Goal: Information Seeking & Learning: Check status

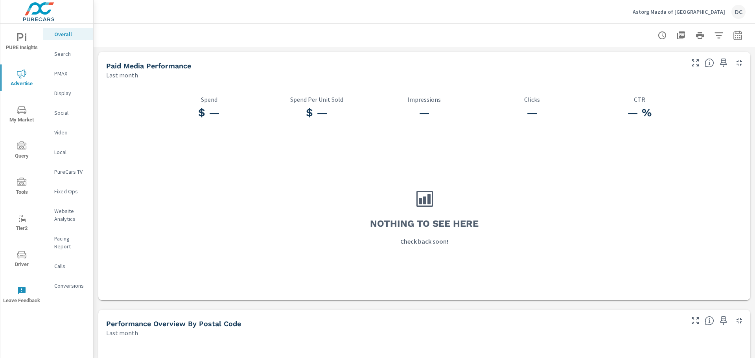
click at [681, 10] on p "Astorg Mazda of Parkersburg" at bounding box center [679, 11] width 92 height 7
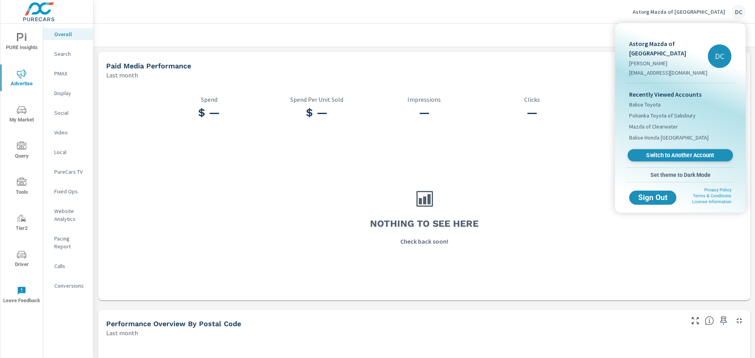
click at [653, 152] on span "Switch to Another Account" at bounding box center [680, 155] width 96 height 7
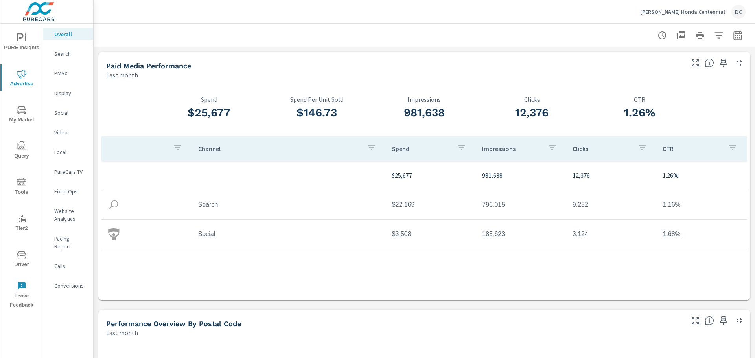
click at [71, 53] on p "Search" at bounding box center [70, 54] width 33 height 8
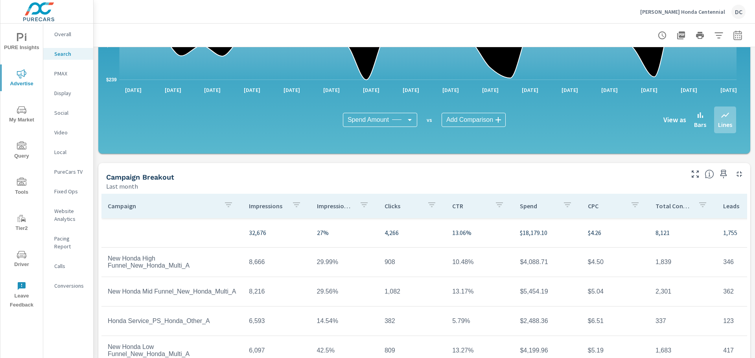
scroll to position [527, 0]
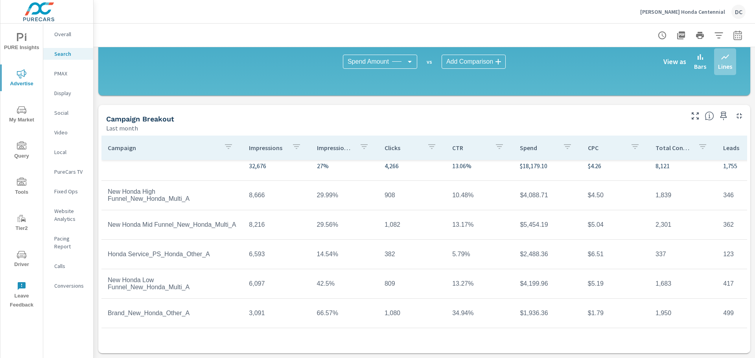
scroll to position [35, 0]
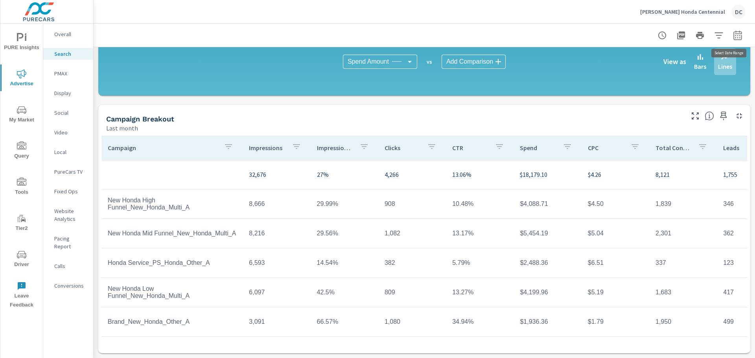
click at [733, 34] on icon "button" at bounding box center [737, 35] width 9 height 9
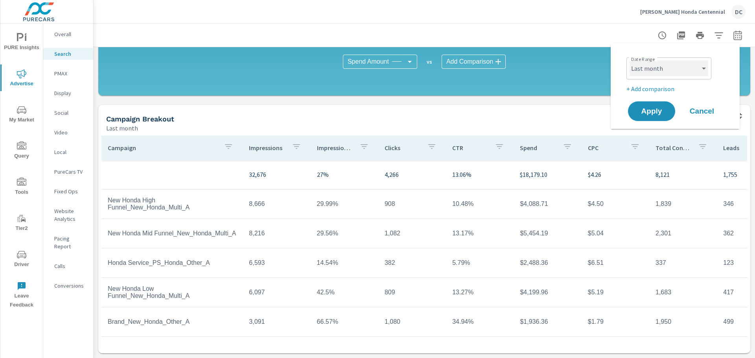
click at [704, 63] on select "Custom [DATE] Last week Last 7 days Last 14 days Last 30 days Last 45 days Last…" at bounding box center [669, 69] width 79 height 16
click at [734, 98] on div "Date Range Custom [DATE] Last week Last 7 days Last 14 days Last 30 days Last 4…" at bounding box center [675, 86] width 129 height 86
click at [688, 66] on select "Custom [DATE] Last week Last 7 days Last 14 days Last 30 days Last 45 days Last…" at bounding box center [669, 69] width 79 height 16
click at [630, 61] on select "Custom [DATE] Last week Last 7 days Last 14 days Last 30 days Last 45 days Last…" at bounding box center [669, 69] width 79 height 16
select select "custom"
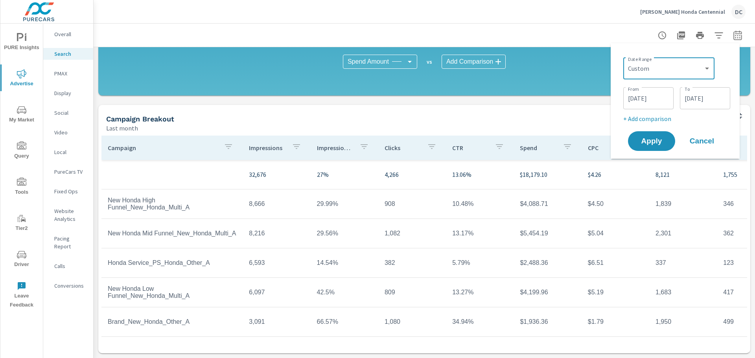
click at [666, 96] on input "[DATE]" at bounding box center [649, 98] width 44 height 16
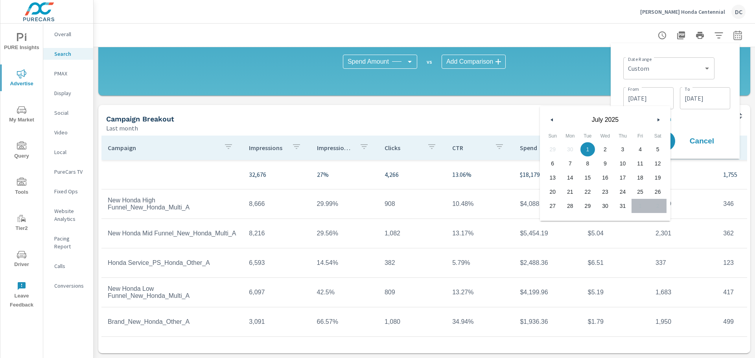
click at [660, 122] on button "button" at bounding box center [658, 119] width 9 height 9
click at [660, 120] on icon "button" at bounding box center [660, 119] width 4 height 3
click at [658, 121] on icon "button" at bounding box center [660, 119] width 4 height 3
click at [618, 203] on span "31" at bounding box center [623, 206] width 18 height 10
type input "[DATE]"
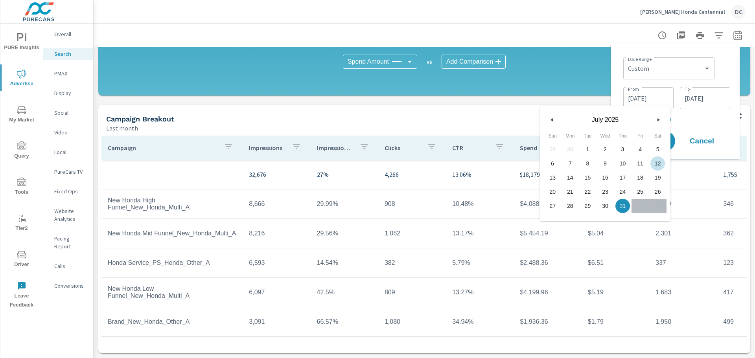
click at [699, 105] on input "[DATE]" at bounding box center [705, 98] width 44 height 16
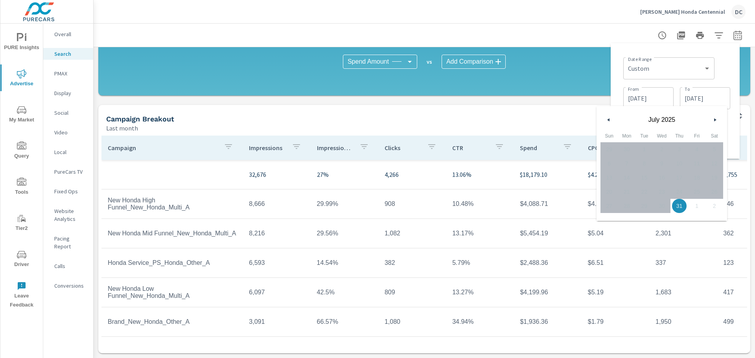
click at [714, 121] on button "button" at bounding box center [714, 119] width 9 height 9
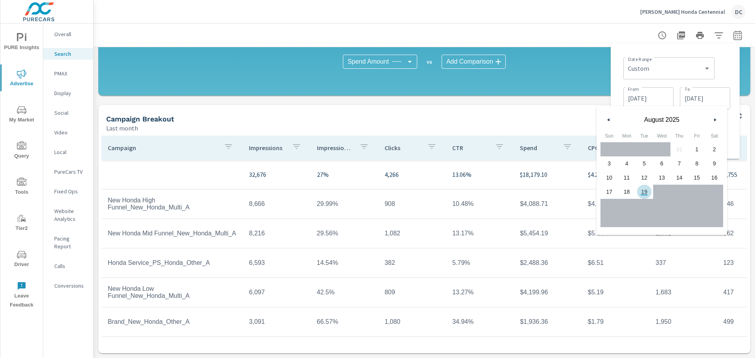
click at [647, 189] on span "19" at bounding box center [645, 192] width 18 height 10
type input "[DATE]"
click at [716, 81] on div "Date Range Custom [DATE] Last week Last 7 days Last 14 days Last 30 days Last 4…" at bounding box center [676, 88] width 107 height 69
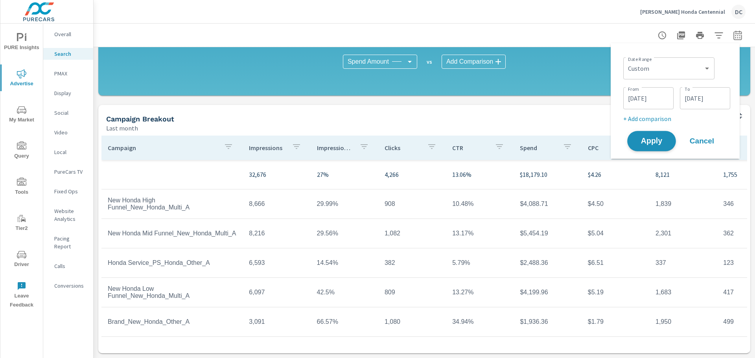
click at [674, 140] on button "Apply" at bounding box center [651, 141] width 49 height 20
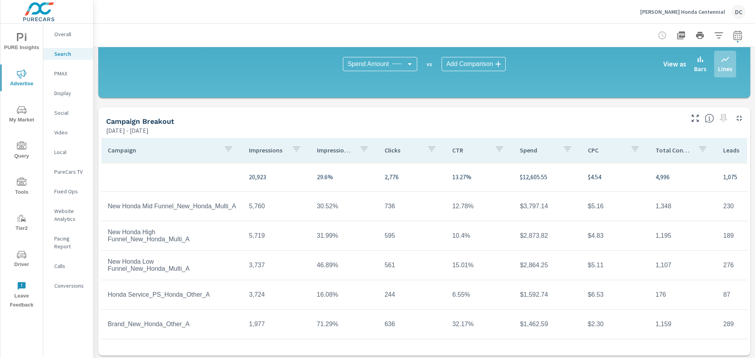
scroll to position [527, 0]
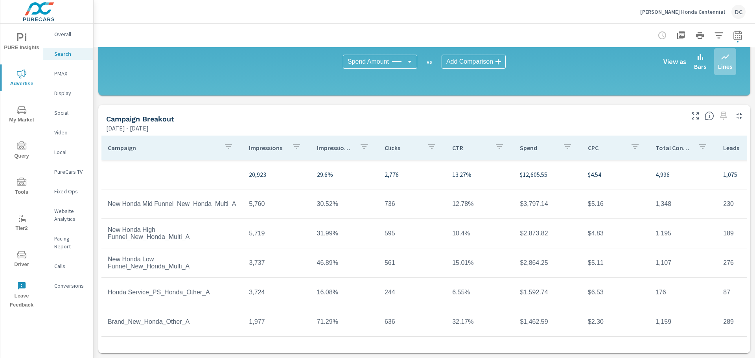
scroll to position [35, 0]
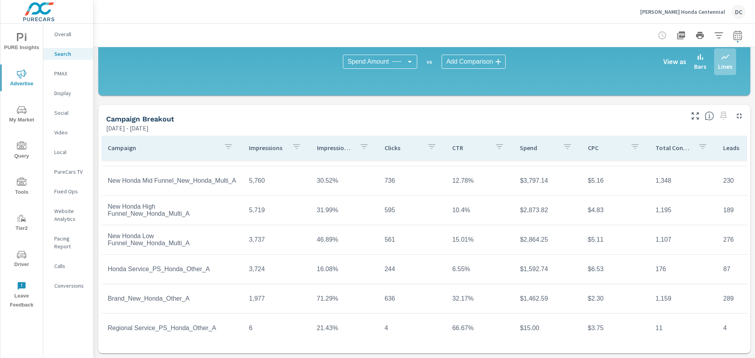
scroll to position [35, 0]
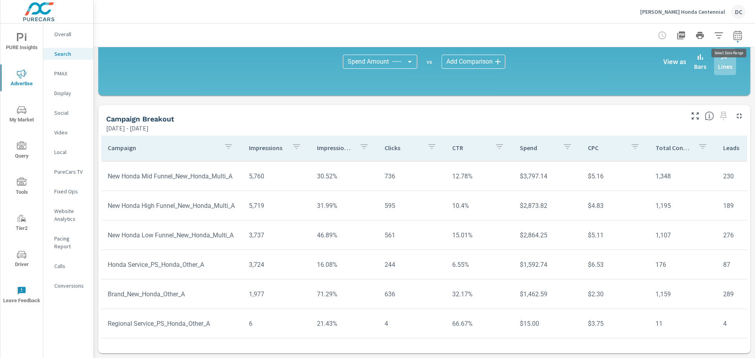
click at [736, 37] on icon "button" at bounding box center [737, 35] width 9 height 9
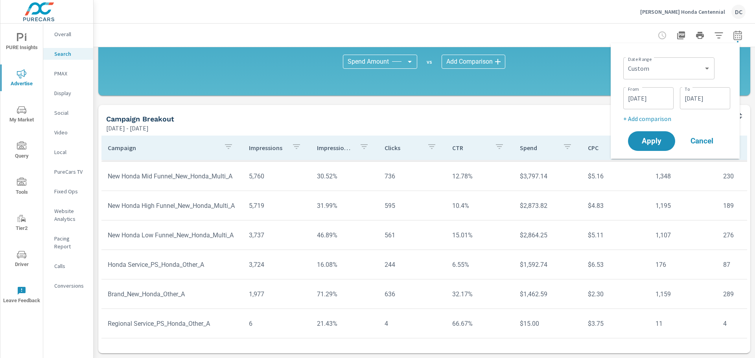
click at [590, 37] on div at bounding box center [424, 35] width 643 height 23
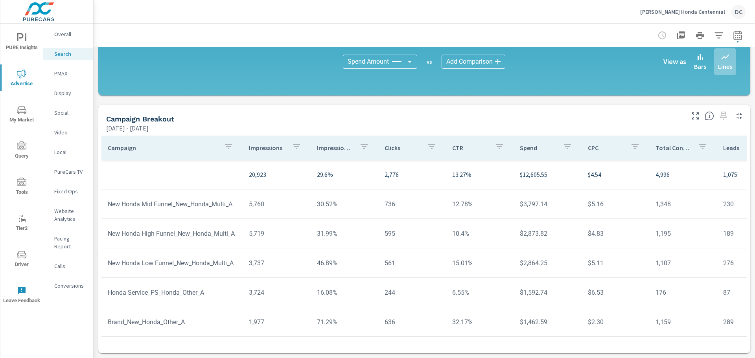
scroll to position [35, 0]
